Goal: Task Accomplishment & Management: Manage account settings

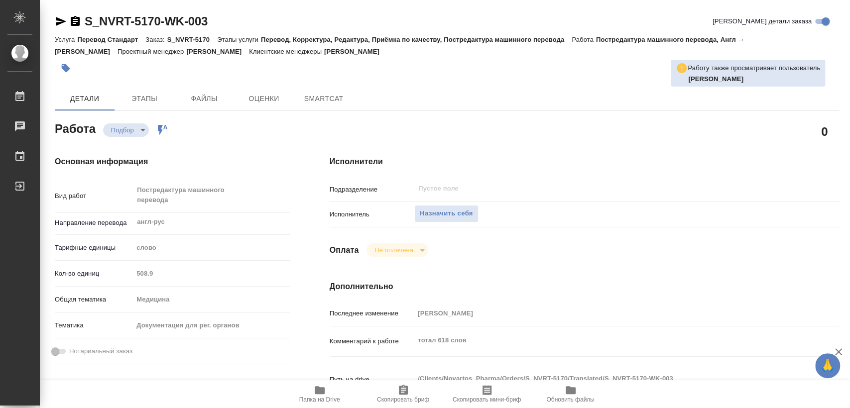
type textarea "x"
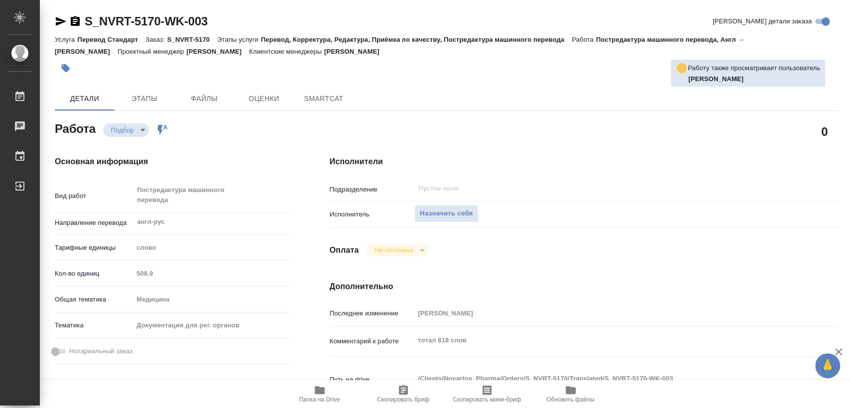
type textarea "x"
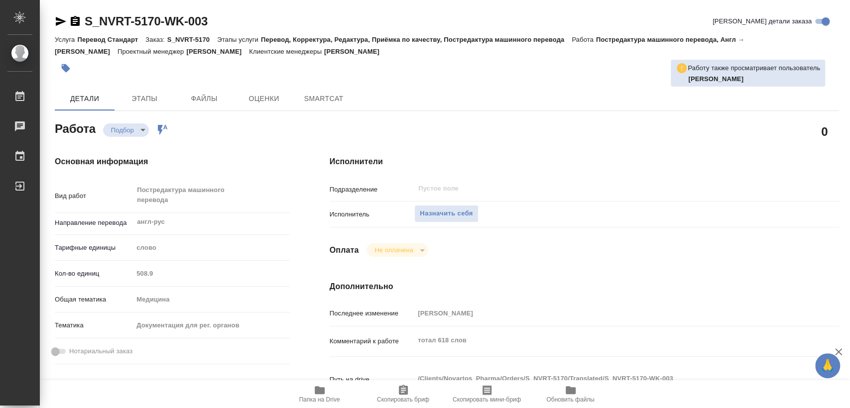
type textarea "x"
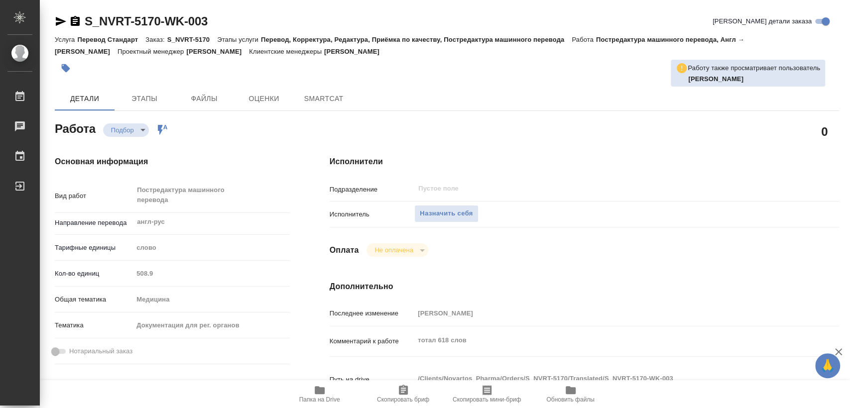
type textarea "x"
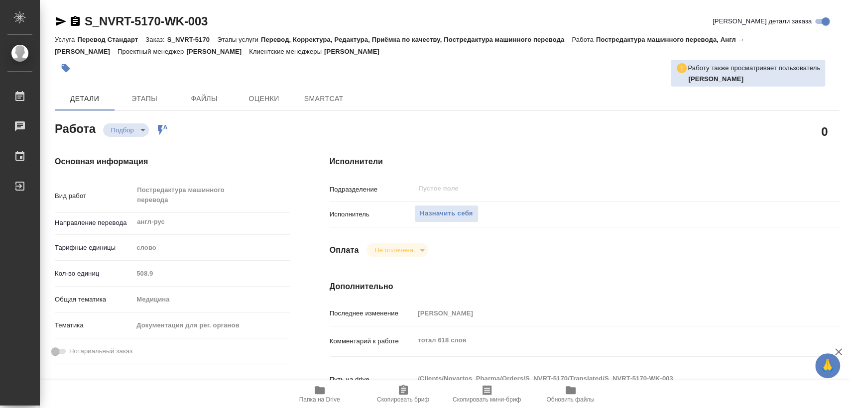
type textarea "x"
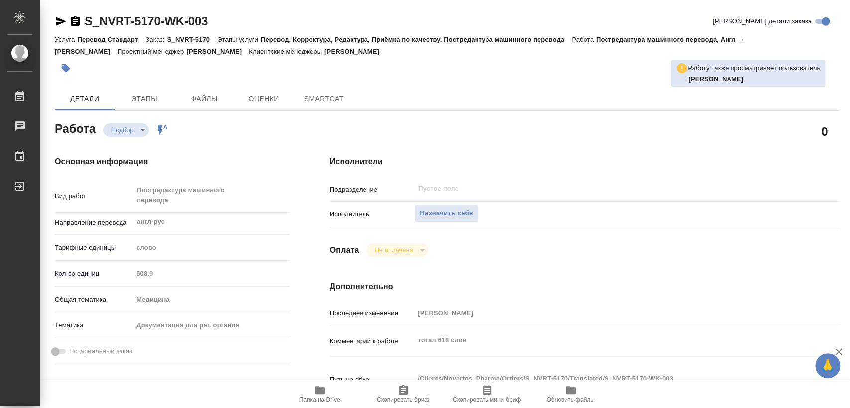
type textarea "x"
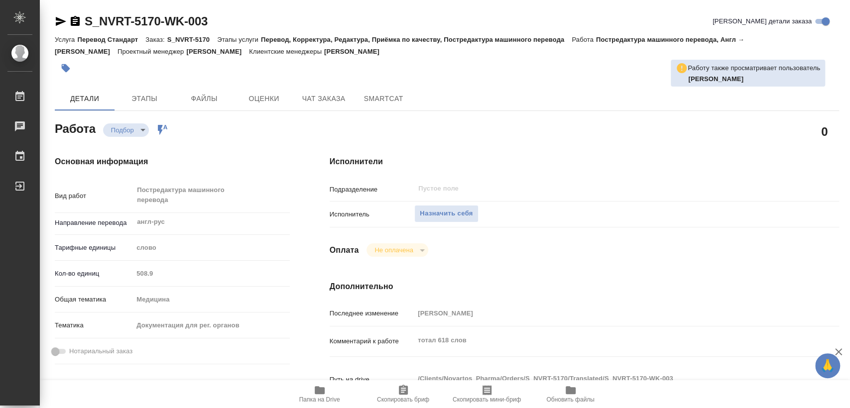
scroll to position [111, 0]
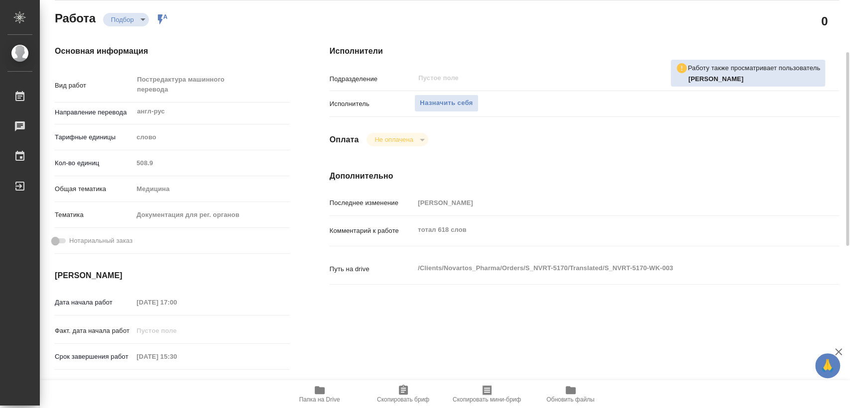
click at [336, 388] on span "Папка на Drive" at bounding box center [320, 393] width 72 height 19
type textarea "x"
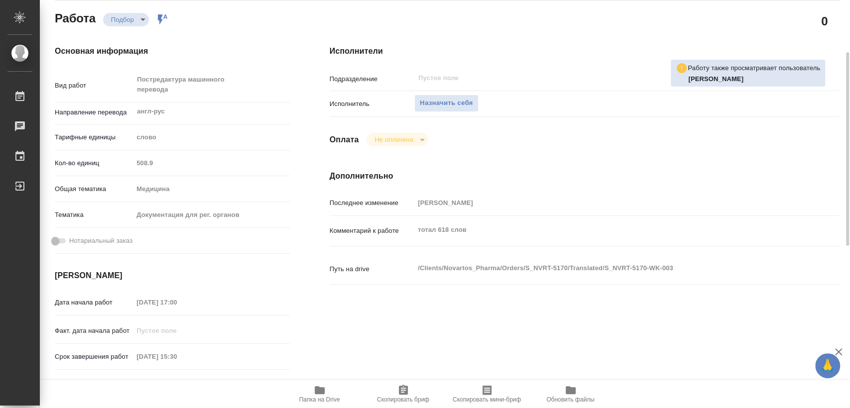
type textarea "x"
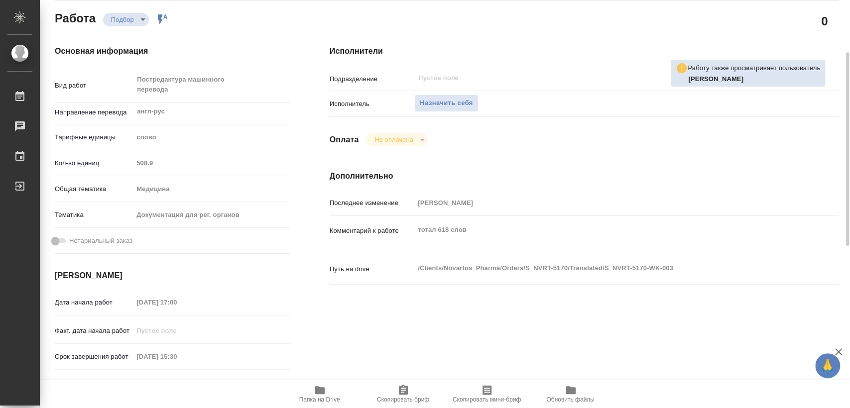
type textarea "x"
click at [440, 101] on span "Назначить себя" at bounding box center [446, 103] width 53 height 11
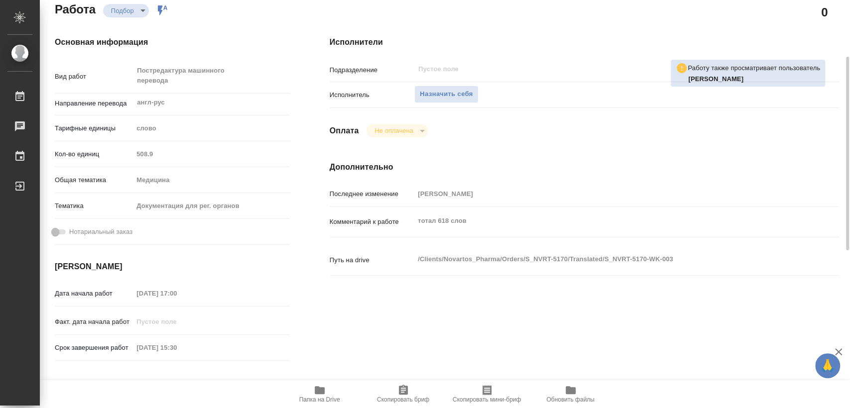
scroll to position [0, 0]
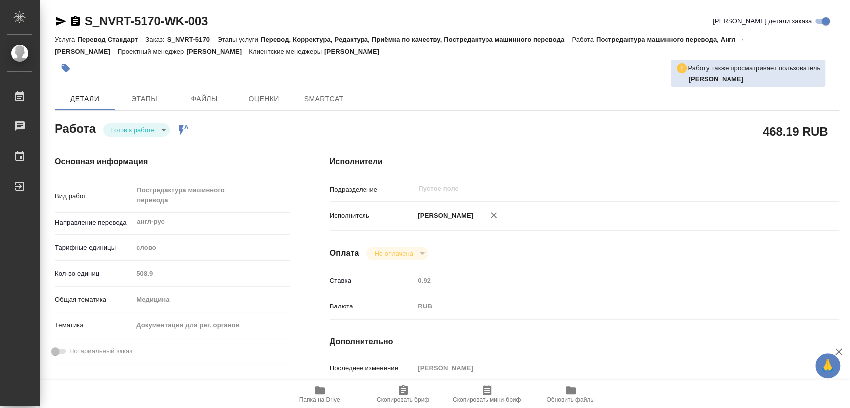
type textarea "x"
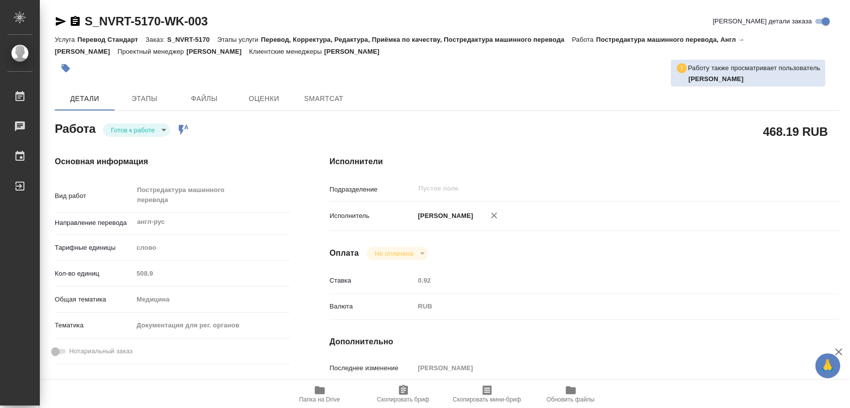
type textarea "x"
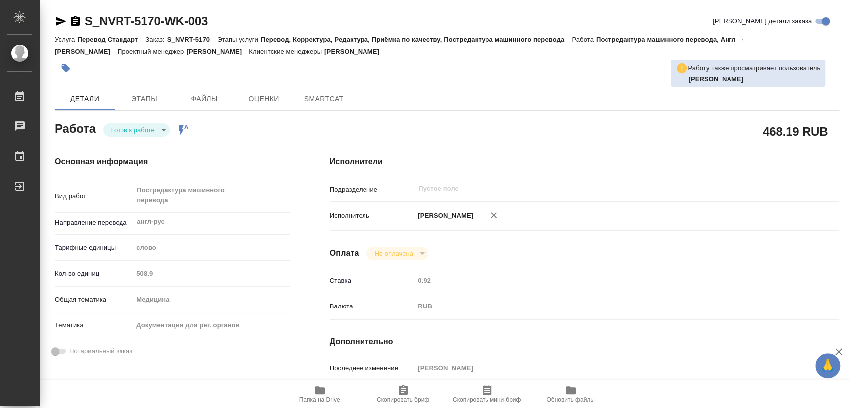
type textarea "x"
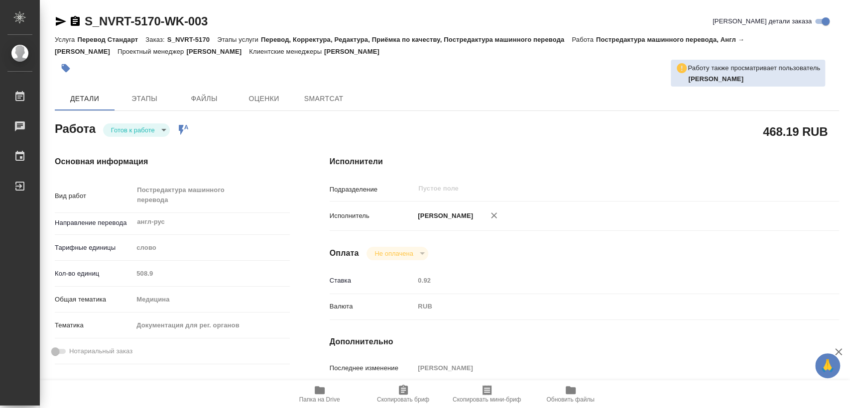
type textarea "x"
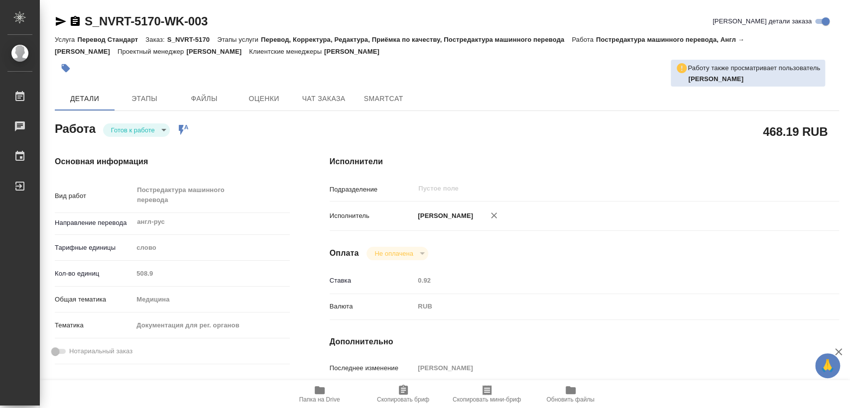
type textarea "x"
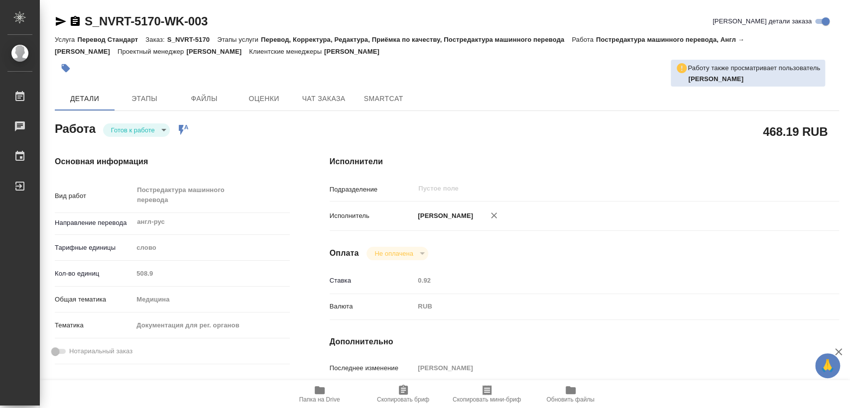
type textarea "x"
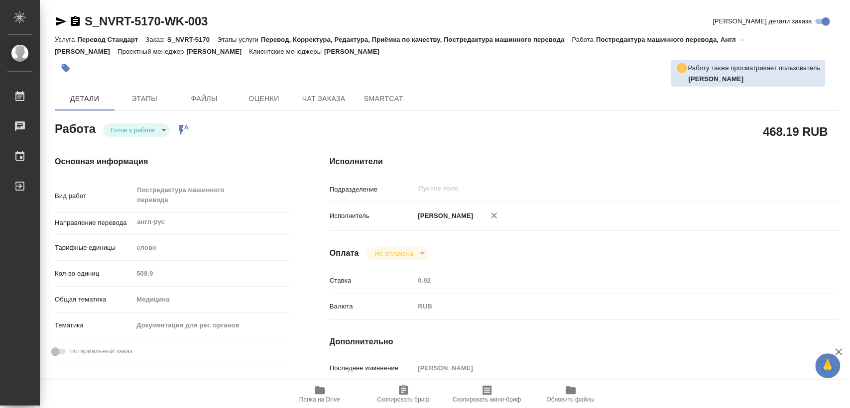
type textarea "x"
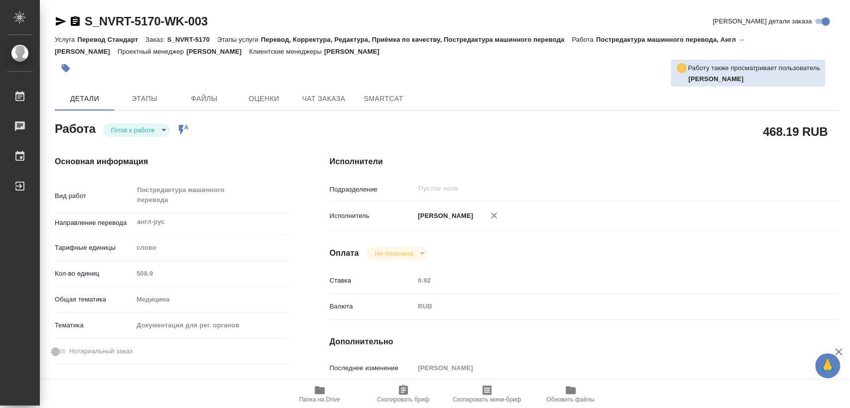
click at [76, 22] on icon "button" at bounding box center [75, 21] width 9 height 10
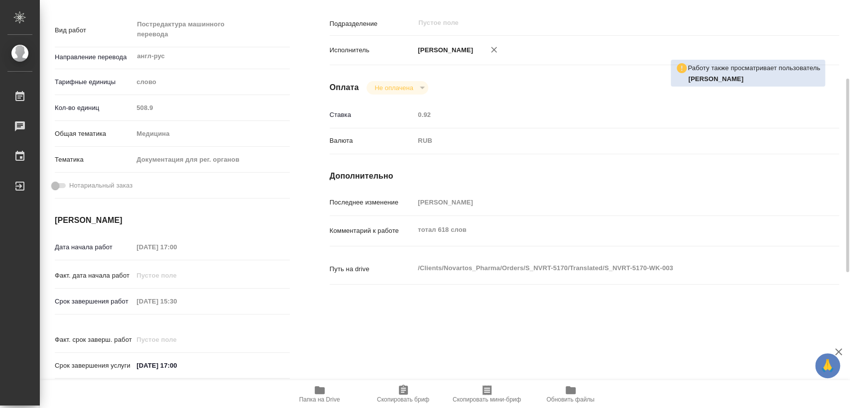
scroll to position [221, 0]
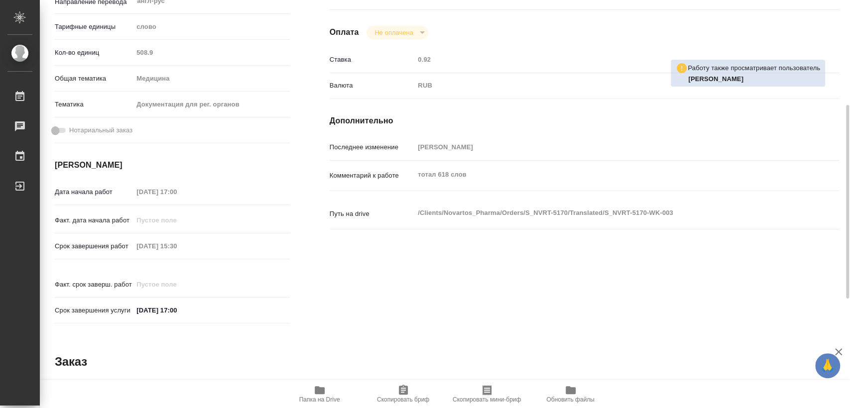
click at [113, 248] on div "Срок завершения работ 28.08.2025 15:30" at bounding box center [172, 245] width 235 height 17
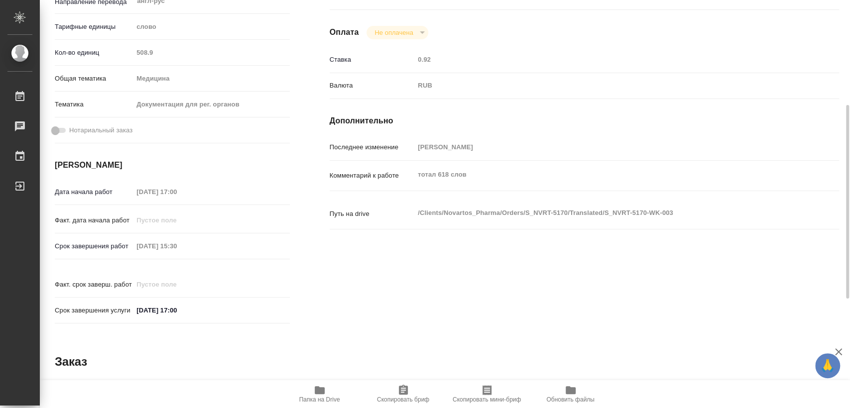
scroll to position [0, 0]
